Goal: Task Accomplishment & Management: Manage account settings

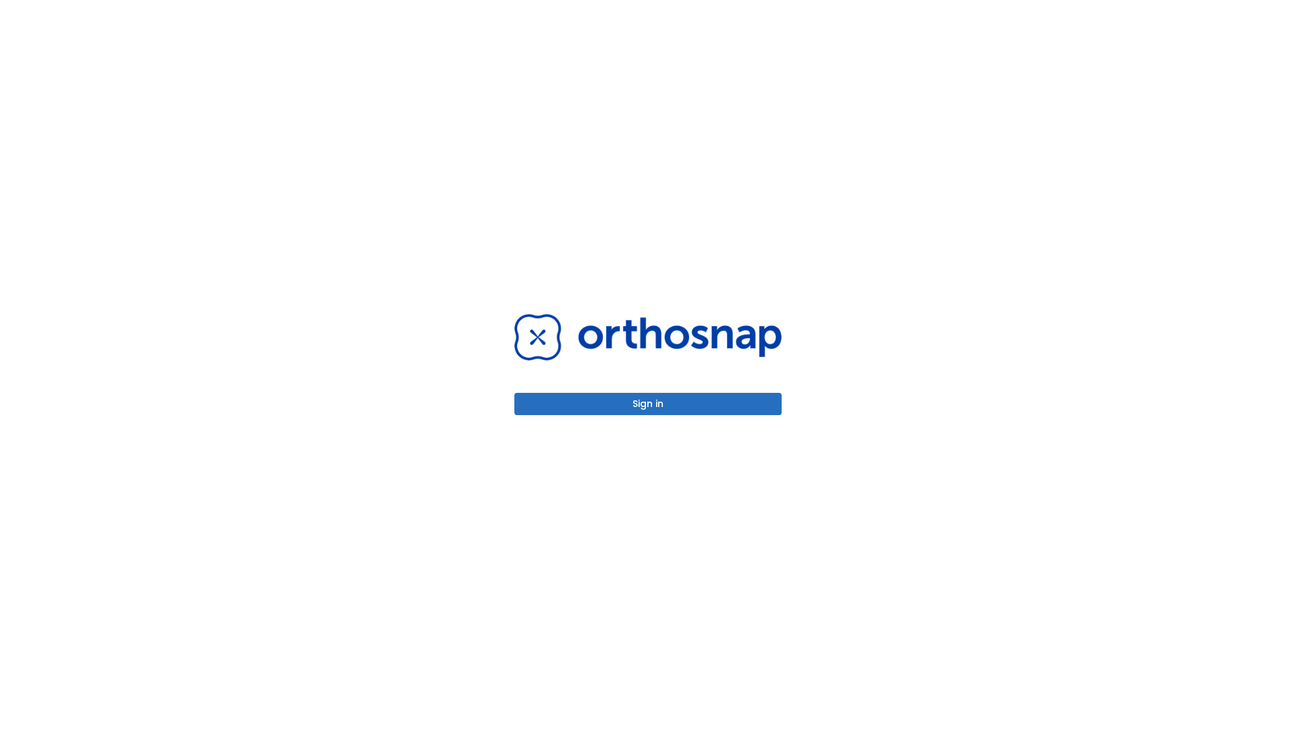
click at [648, 403] on button "Sign in" at bounding box center [647, 404] width 267 height 22
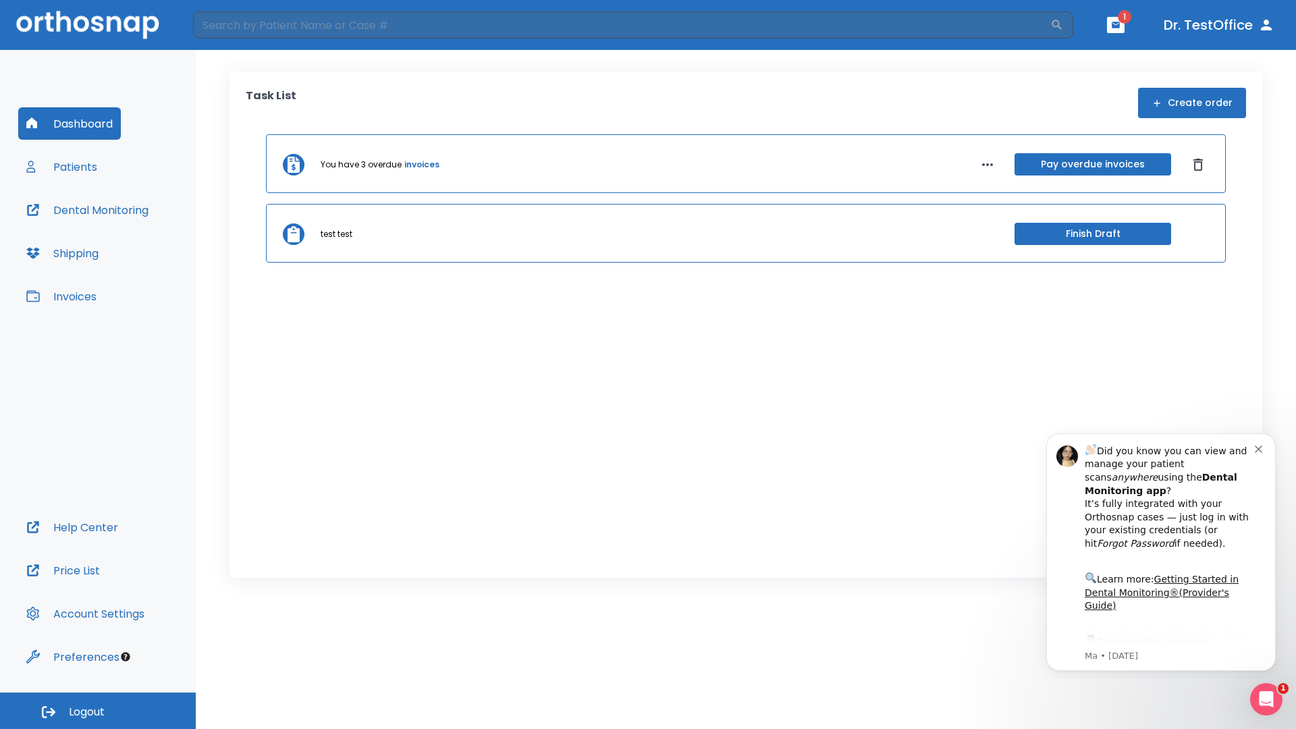
click at [98, 711] on span "Logout" at bounding box center [87, 711] width 36 height 15
